Goal: Task Accomplishment & Management: Manage account settings

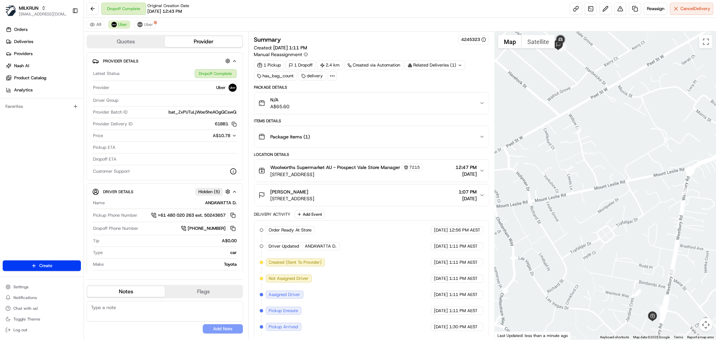
click at [54, 39] on link "Deliveries" at bounding box center [43, 41] width 81 height 11
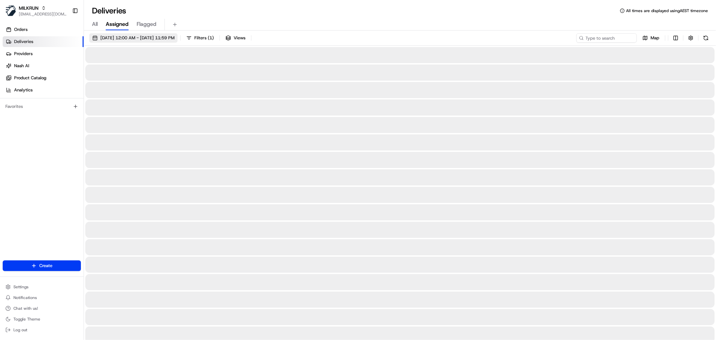
click at [148, 37] on span "19/08/2025 12:00 AM - 19/08/2025 11:59 PM" at bounding box center [137, 38] width 74 height 6
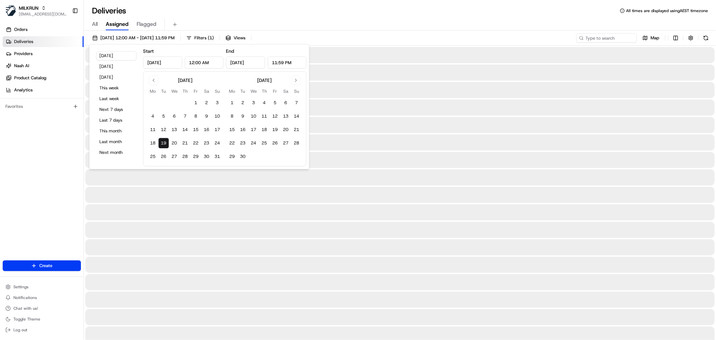
click at [163, 119] on button "5" at bounding box center [163, 116] width 11 height 11
type input "Aug 5, 2025"
click at [165, 141] on button "19" at bounding box center [163, 143] width 11 height 11
type input "Aug 19, 2025"
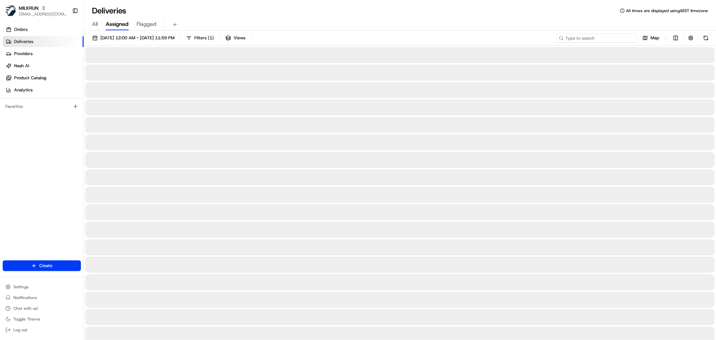
click at [615, 35] on input at bounding box center [596, 37] width 81 height 9
paste input "Annette schulz"
type input "Annette schulz"
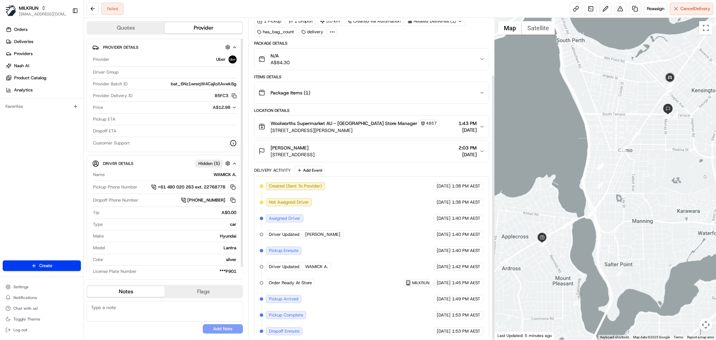
scroll to position [68, 0]
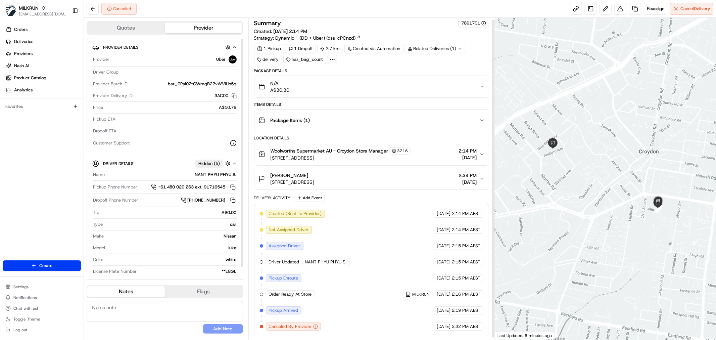
scroll to position [4, 0]
click at [656, 10] on span "Reassign" at bounding box center [655, 9] width 17 height 6
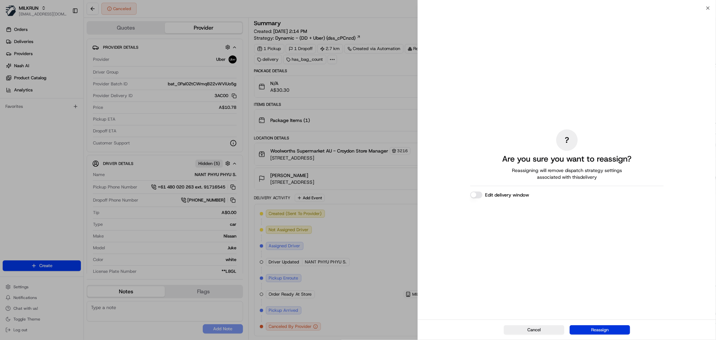
click at [613, 327] on button "Reassign" at bounding box center [600, 329] width 60 height 9
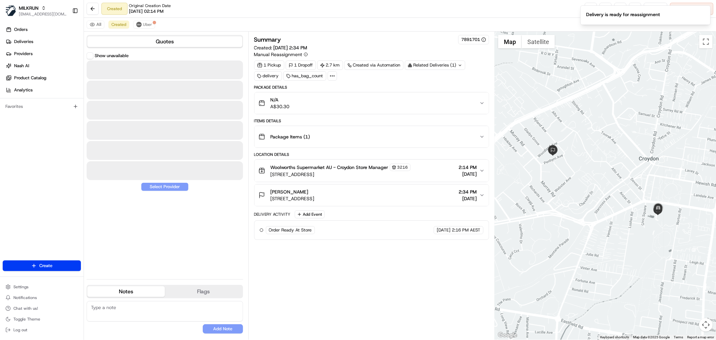
scroll to position [0, 0]
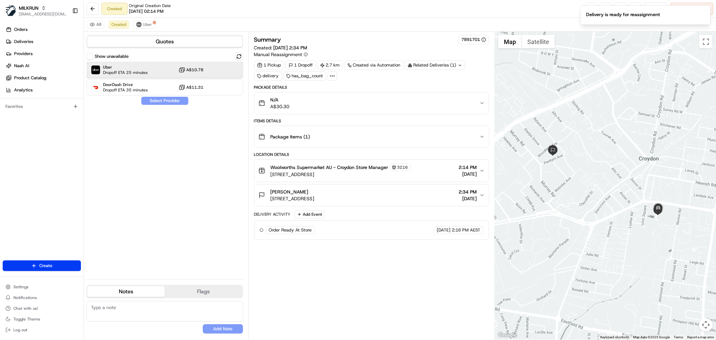
click at [136, 72] on span "Dropoff ETA 25 minutes" at bounding box center [125, 72] width 45 height 5
click at [151, 100] on button "Assign Provider" at bounding box center [165, 101] width 48 height 8
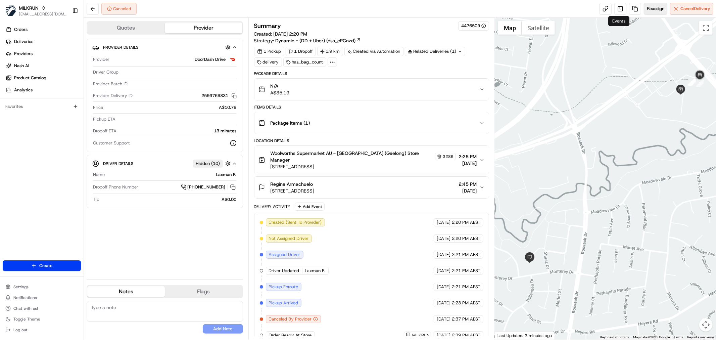
click at [655, 8] on span "Reassign" at bounding box center [655, 9] width 17 height 6
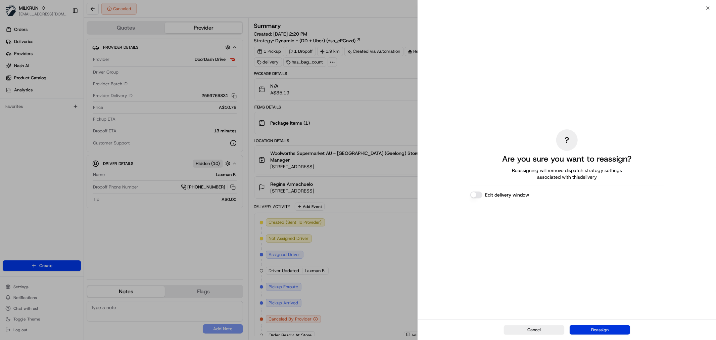
click at [600, 332] on button "Reassign" at bounding box center [600, 329] width 60 height 9
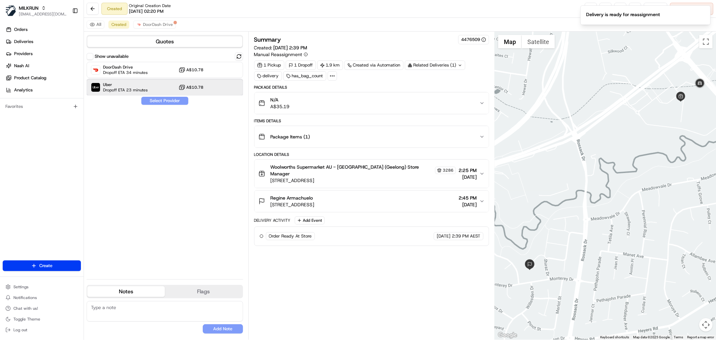
click at [151, 86] on div "Uber Dropoff ETA 23 minutes A$10.78" at bounding box center [165, 87] width 156 height 16
click at [165, 102] on button "Assign Provider" at bounding box center [165, 101] width 48 height 8
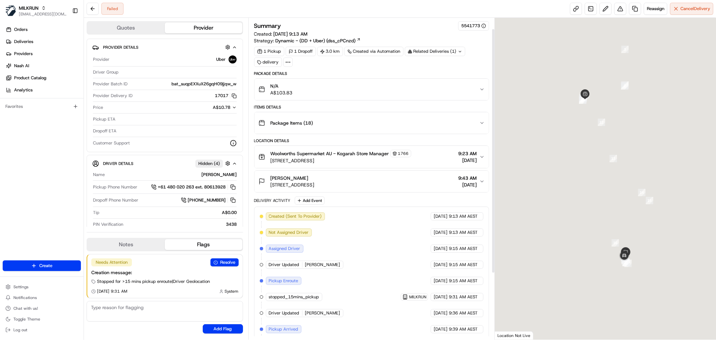
scroll to position [101, 0]
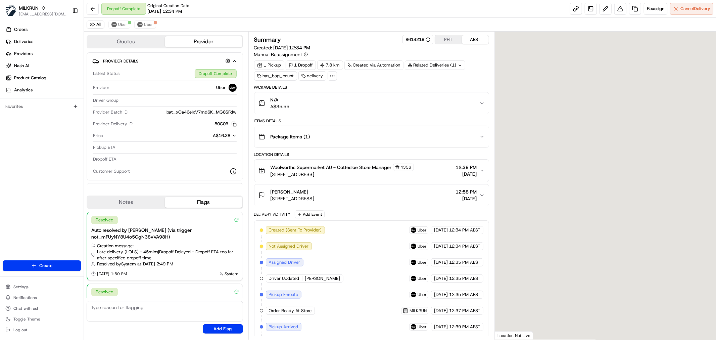
scroll to position [42, 0]
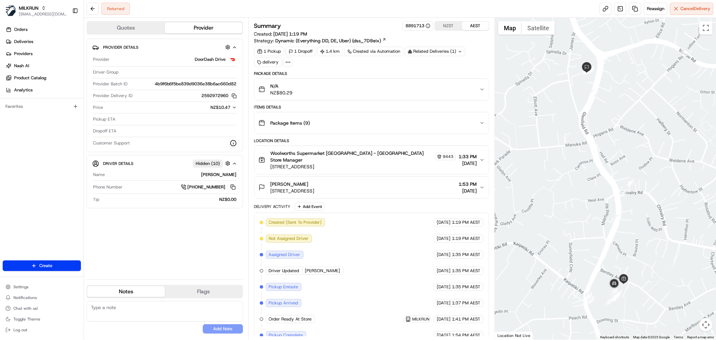
scroll to position [68, 0]
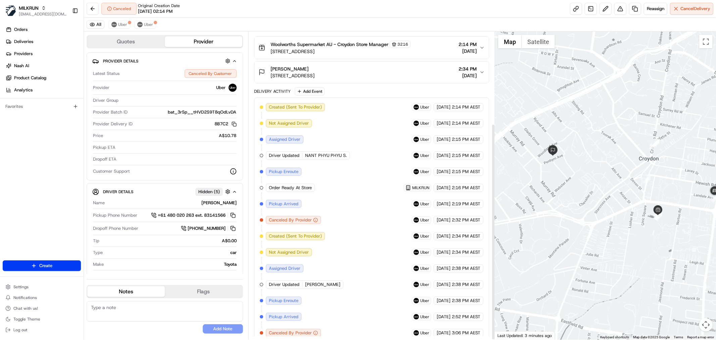
scroll to position [130, 0]
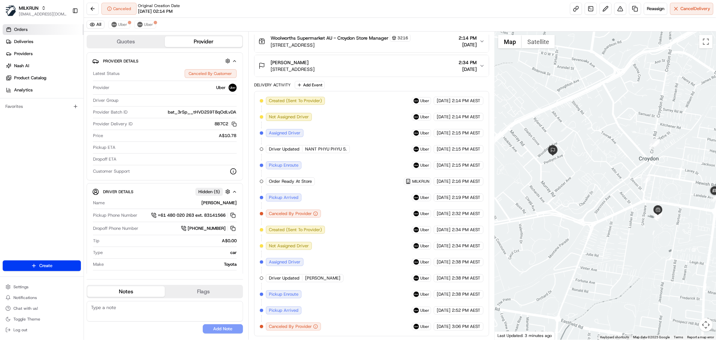
click at [42, 28] on link "Orders" at bounding box center [43, 29] width 81 height 11
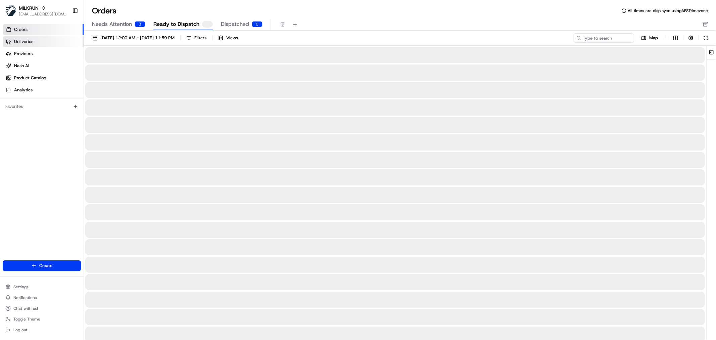
click at [65, 40] on link "Deliveries" at bounding box center [43, 41] width 81 height 11
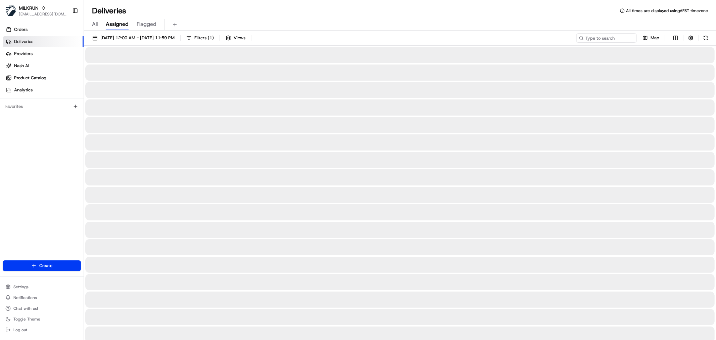
click at [96, 23] on span "All" at bounding box center [95, 24] width 6 height 8
click at [599, 40] on input at bounding box center [596, 37] width 81 height 9
paste input "Marianne Oates"
type input "Marianne Oates"
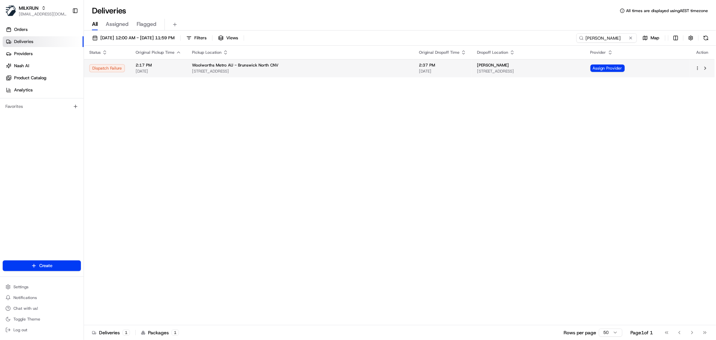
click at [555, 70] on span "111 Ballantyne St, Thornbury, VIC 3071, AU" at bounding box center [528, 70] width 103 height 5
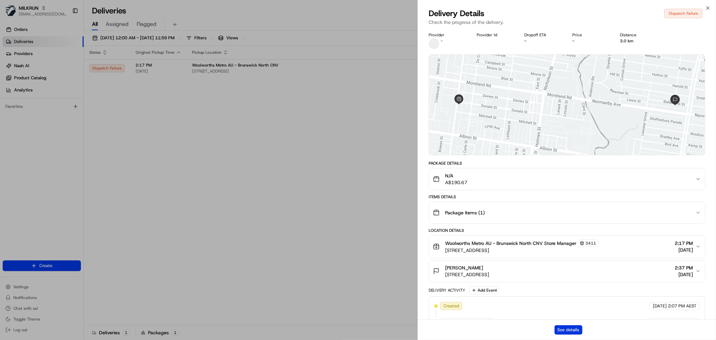
click at [568, 329] on button "See details" at bounding box center [569, 329] width 28 height 9
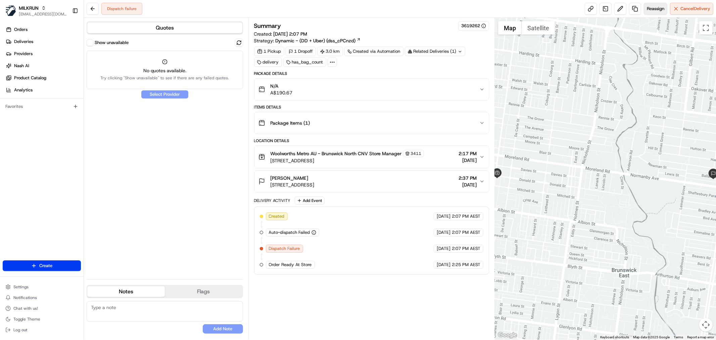
click at [656, 9] on span "Reassign" at bounding box center [655, 9] width 17 height 6
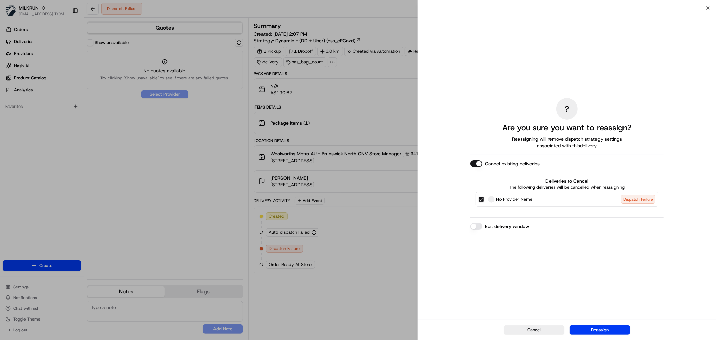
click at [479, 161] on button "Cancel existing deliveries" at bounding box center [476, 163] width 12 height 7
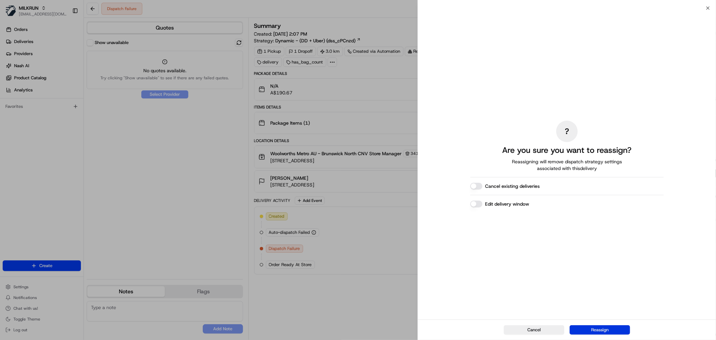
click at [595, 332] on button "Reassign" at bounding box center [600, 329] width 60 height 9
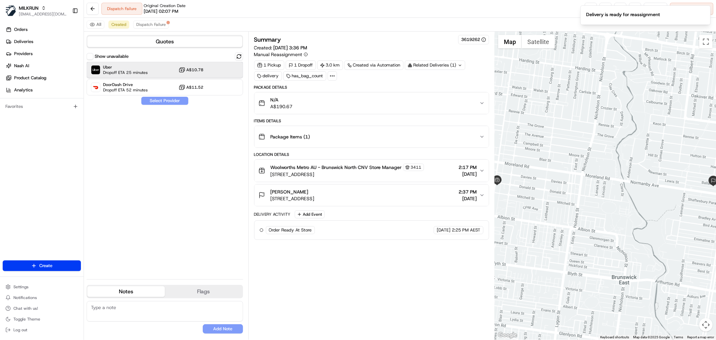
click at [148, 69] on div "Uber Dropoff ETA 25 minutes A$10.78" at bounding box center [165, 70] width 156 height 16
click at [162, 98] on button "Assign Provider" at bounding box center [165, 101] width 48 height 8
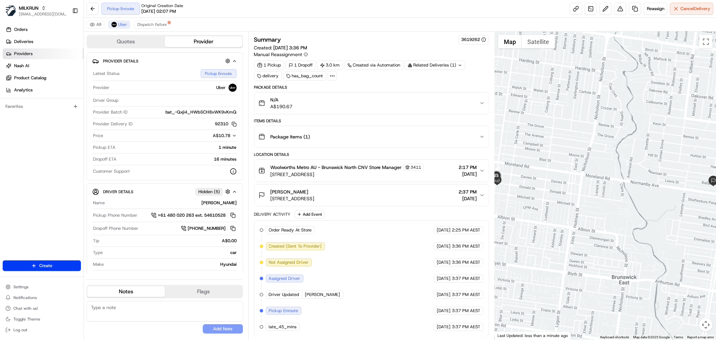
click at [52, 54] on link "Providers" at bounding box center [43, 53] width 81 height 11
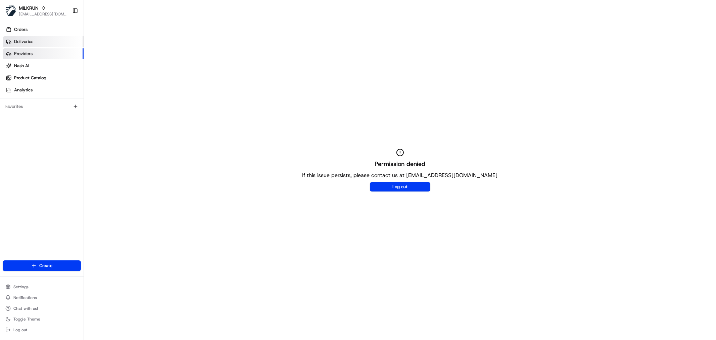
click at [52, 43] on link "Deliveries" at bounding box center [43, 41] width 81 height 11
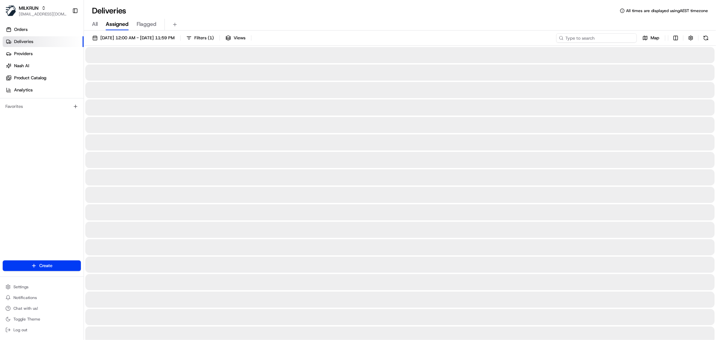
click at [610, 35] on input at bounding box center [596, 37] width 81 height 9
paste input "maddison potaka"
type input "maddison potaka"
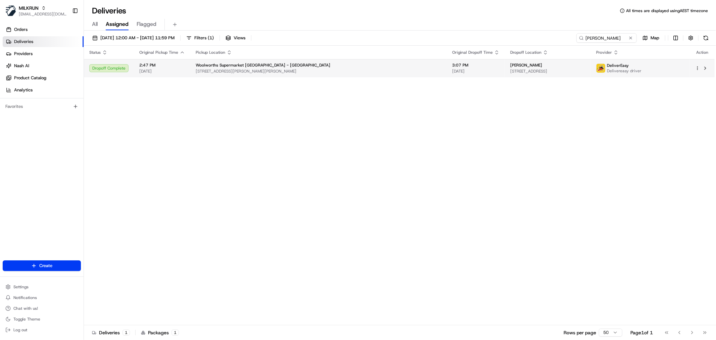
click at [452, 65] on span "3:07 PM" at bounding box center [475, 64] width 47 height 5
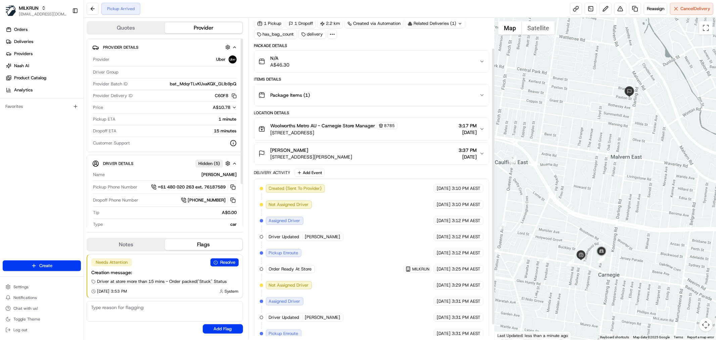
scroll to position [52, 0]
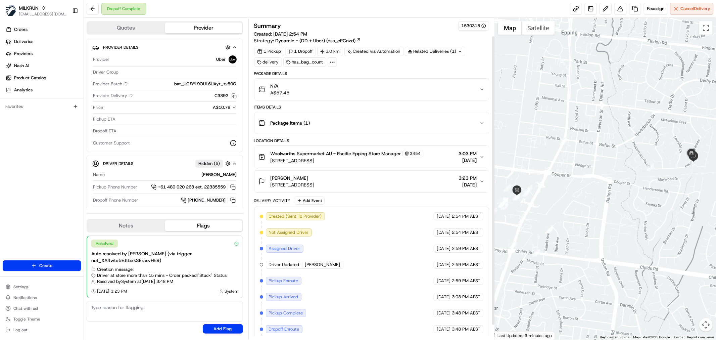
scroll to position [36, 0]
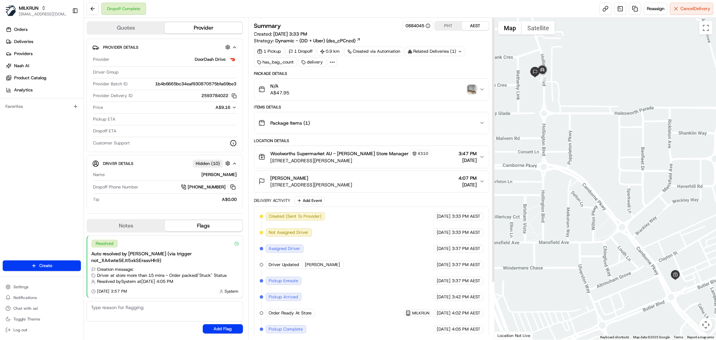
click at [475, 85] on img "button" at bounding box center [471, 89] width 9 height 9
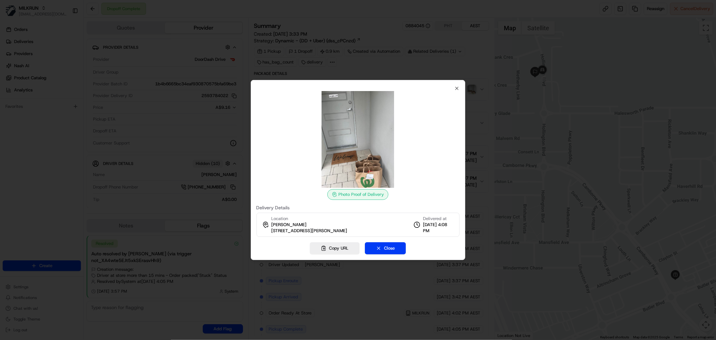
click at [455, 85] on div "Photo Proof of Delivery Delivery Details Location [PERSON_NAME][GEOGRAPHIC_DATA…" at bounding box center [358, 170] width 215 height 180
click at [456, 88] on icon "button" at bounding box center [456, 88] width 5 height 5
